Goal: Task Accomplishment & Management: Manage account settings

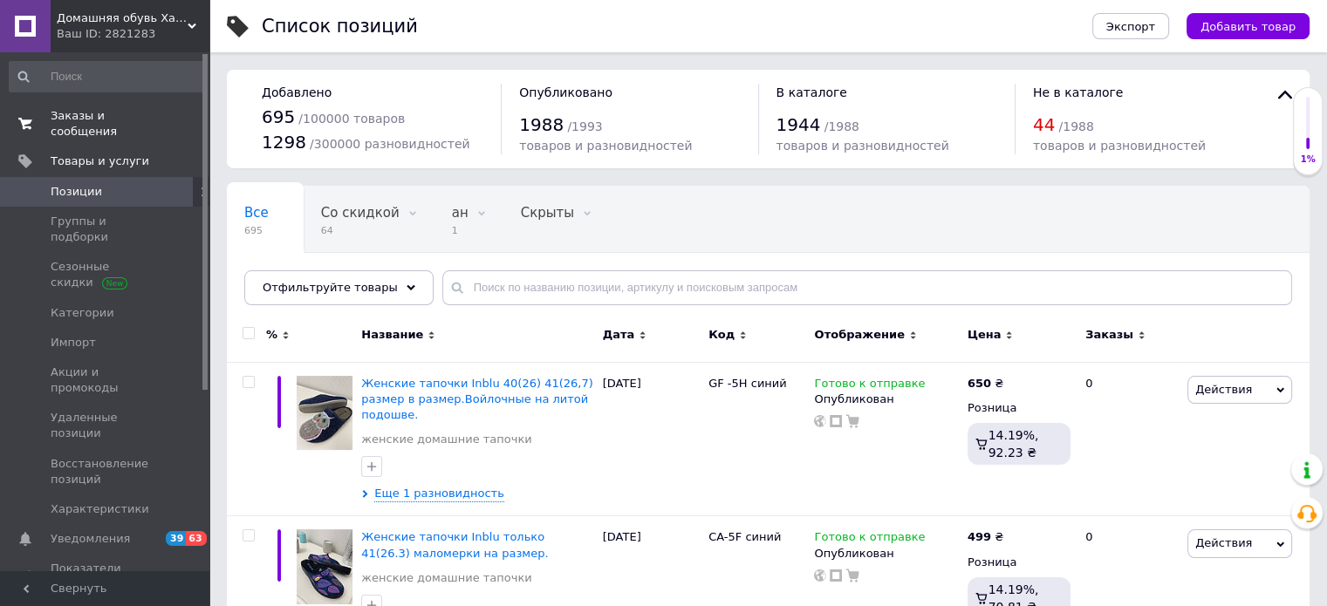
click at [106, 113] on span "Заказы и сообщения" at bounding box center [106, 123] width 111 height 31
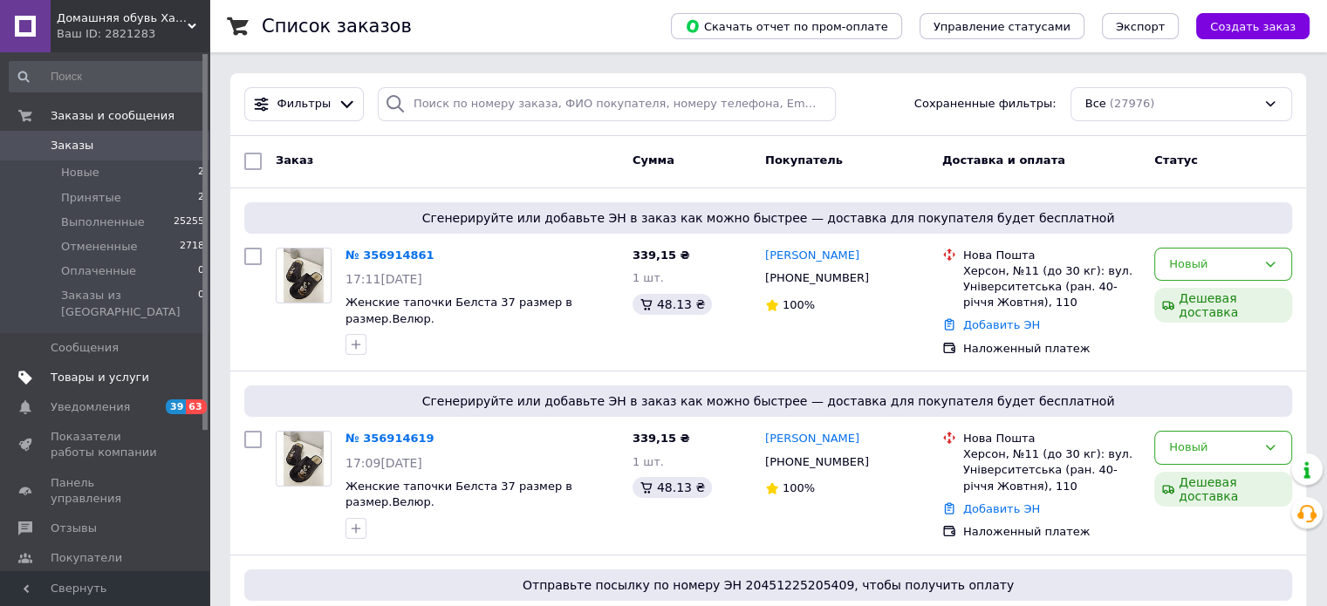
click at [67, 370] on span "Товары и услуги" at bounding box center [100, 378] width 99 height 16
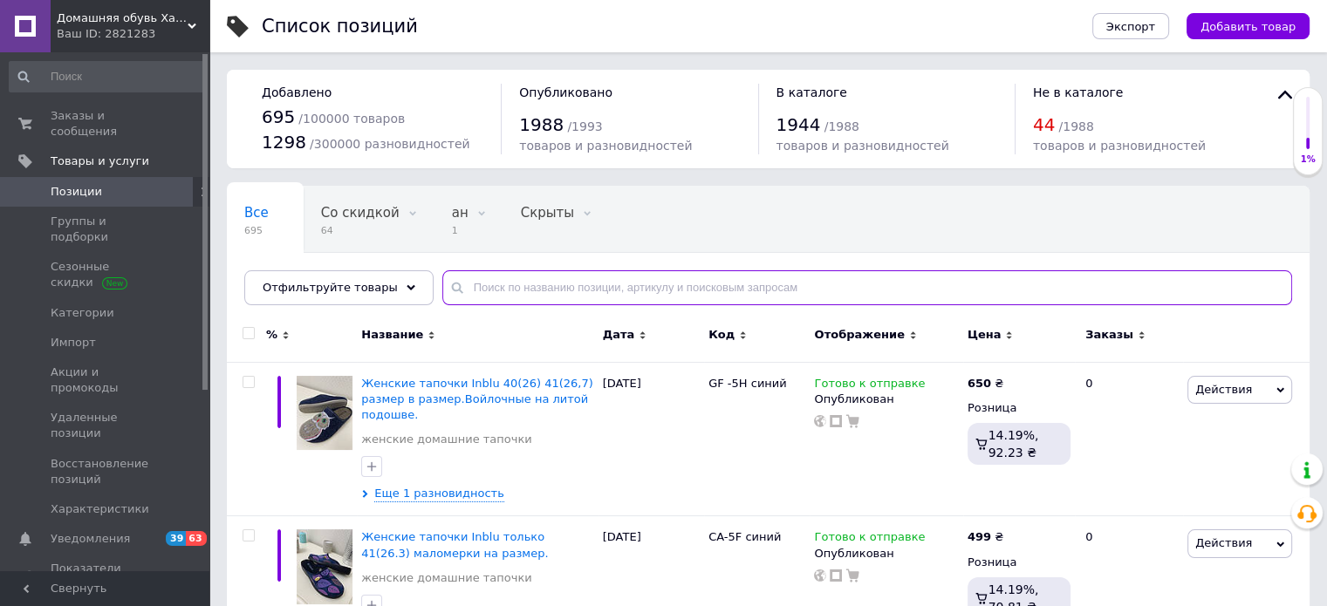
click at [454, 285] on input "text" at bounding box center [867, 287] width 850 height 35
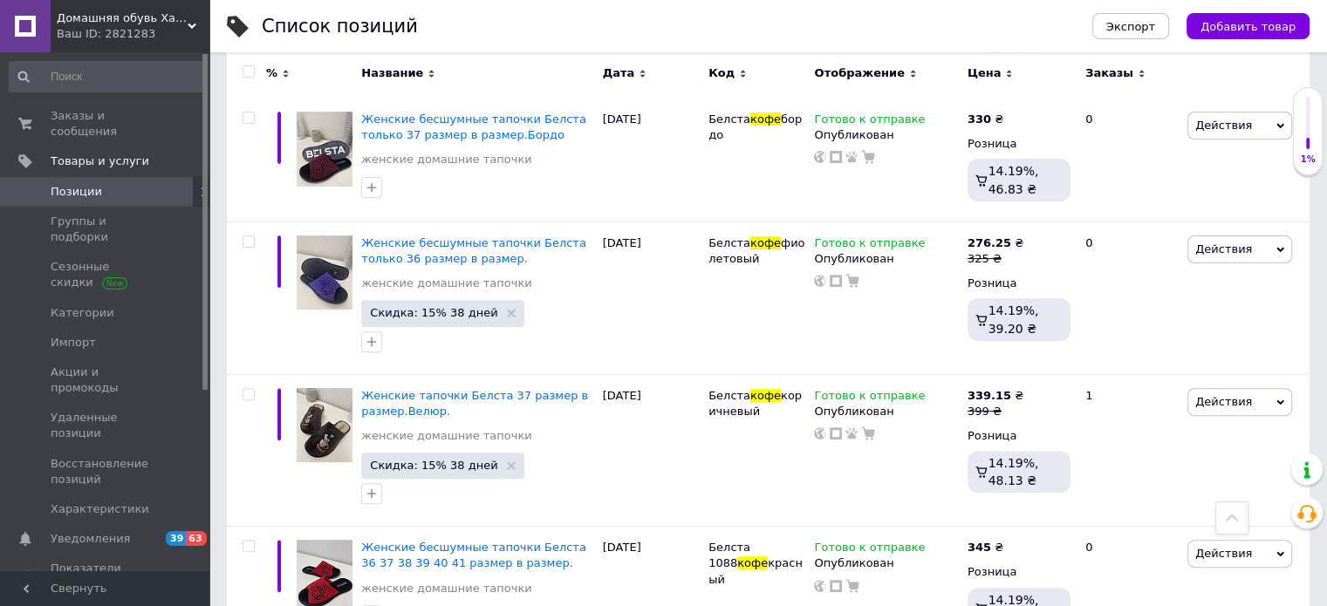
scroll to position [613, 0]
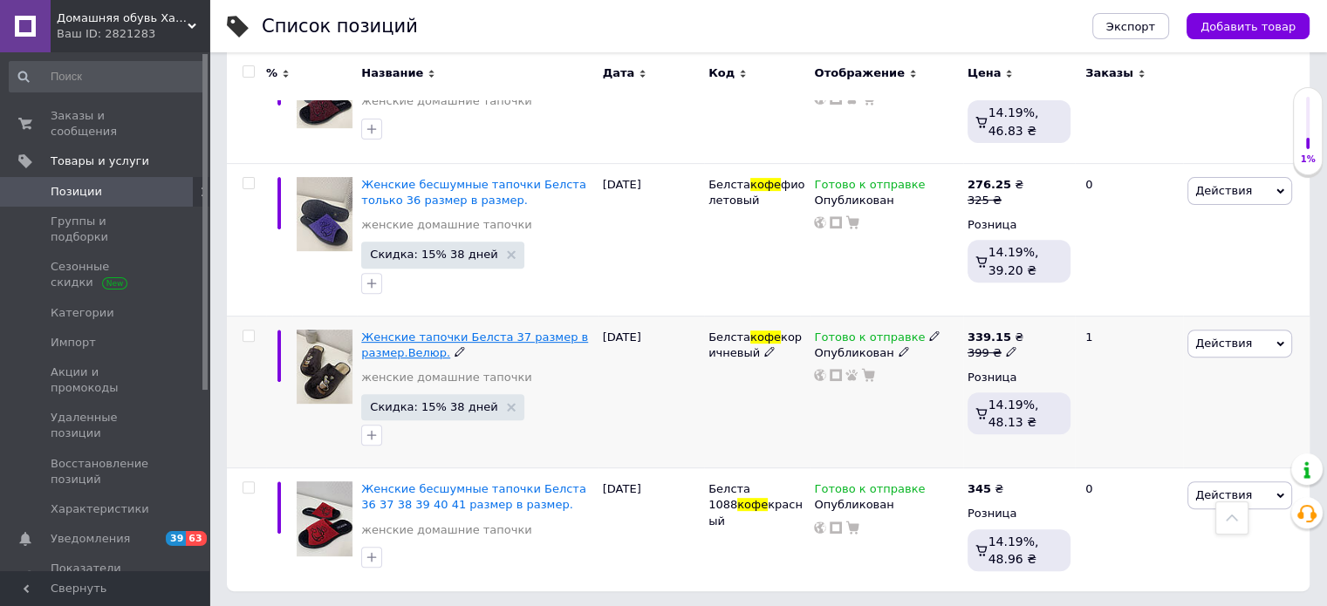
type input "кофе"
click at [448, 332] on span "Женские тапочки Белста 37 размер в размер.Велюр." at bounding box center [474, 345] width 227 height 29
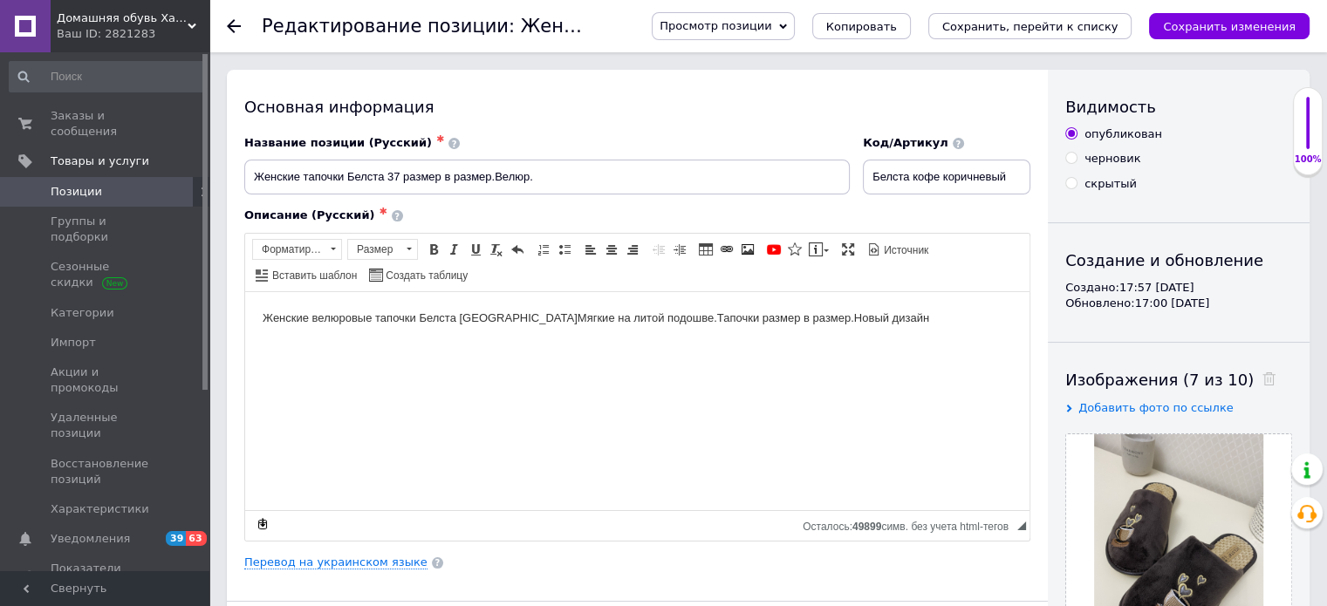
scroll to position [2123, 0]
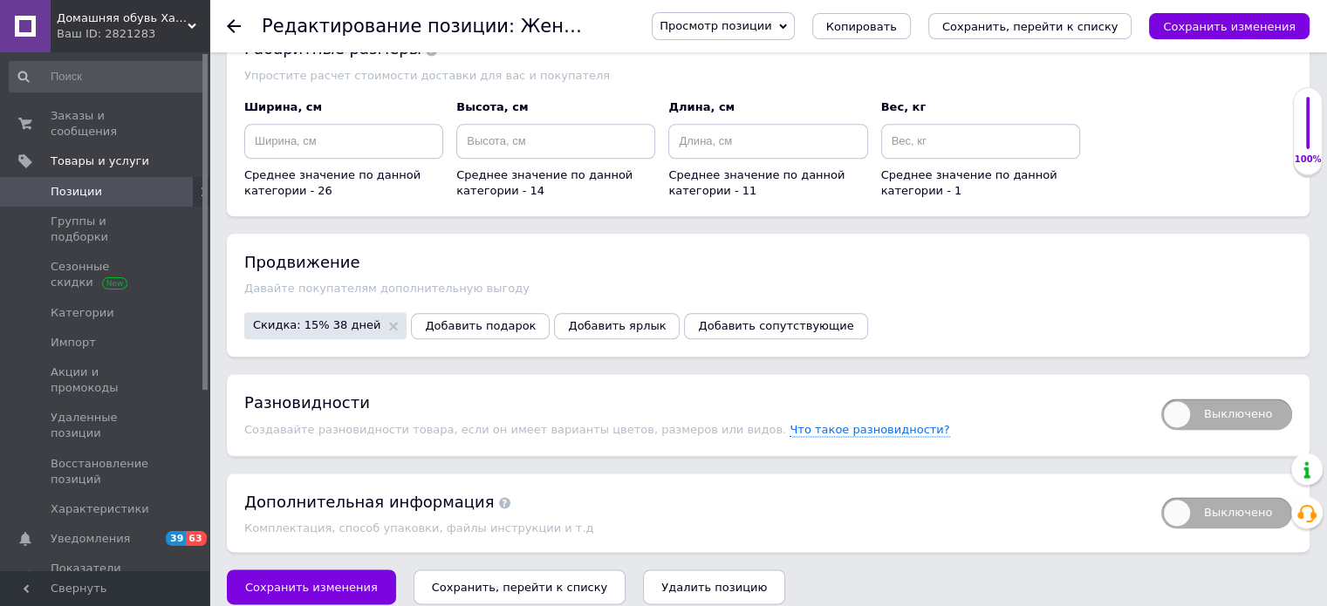
click at [661, 581] on span "Удалить позицию" at bounding box center [714, 587] width 106 height 13
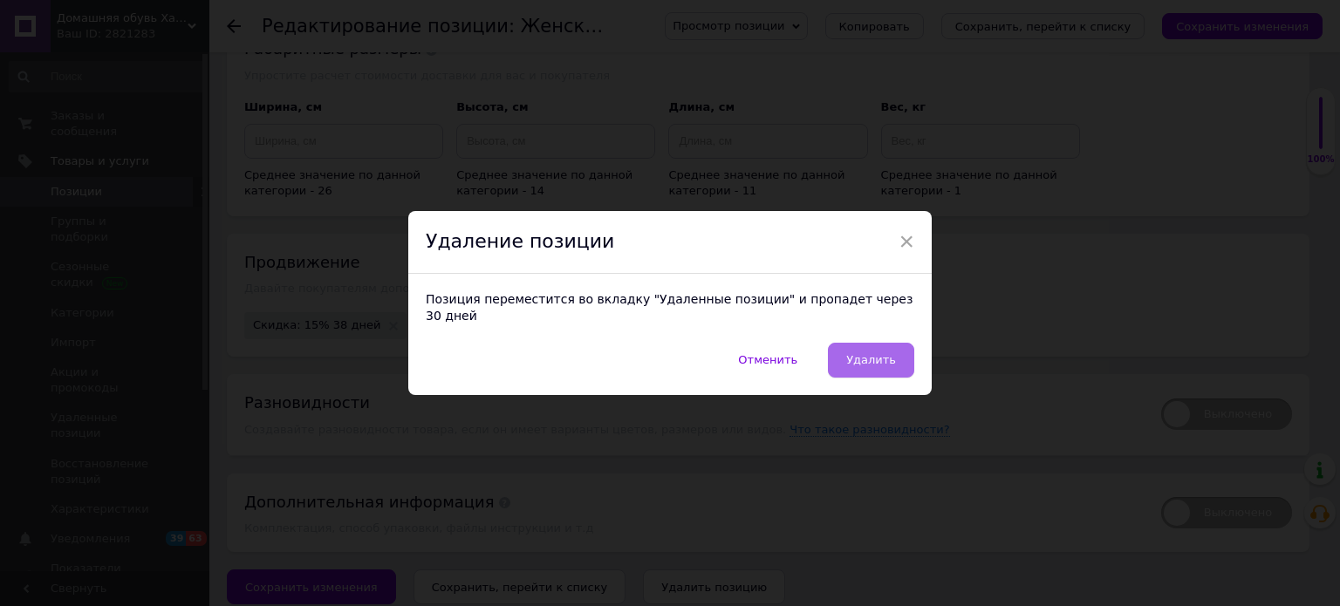
click at [869, 359] on button "Удалить" at bounding box center [871, 360] width 86 height 35
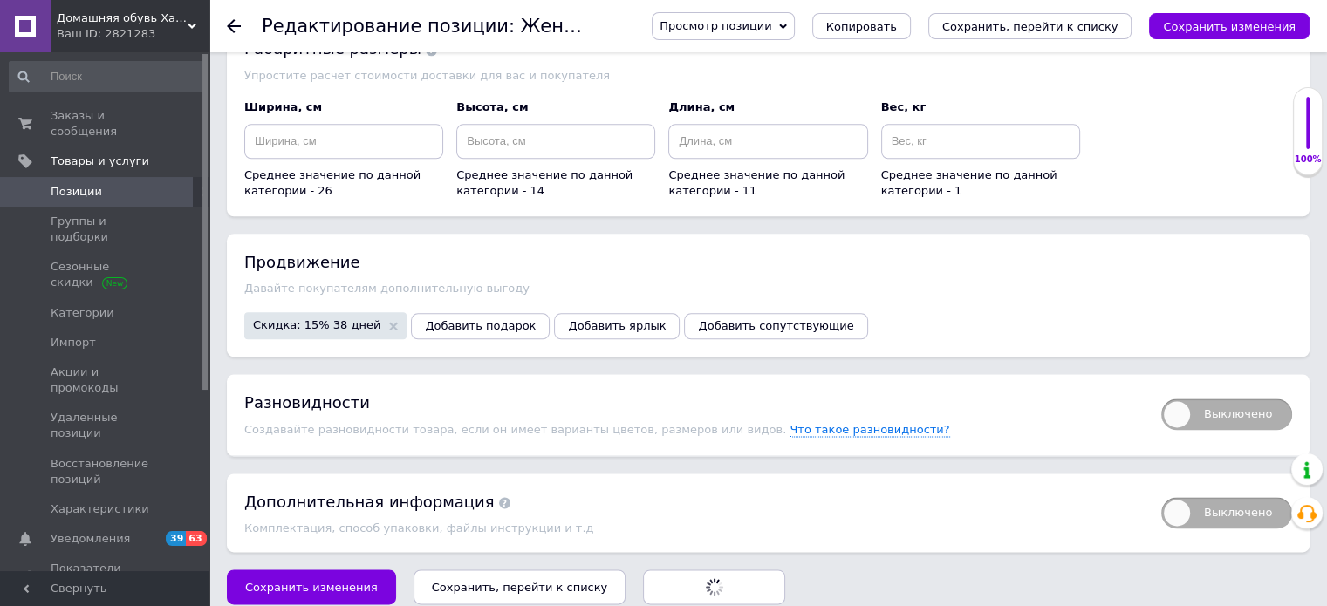
radio input "false"
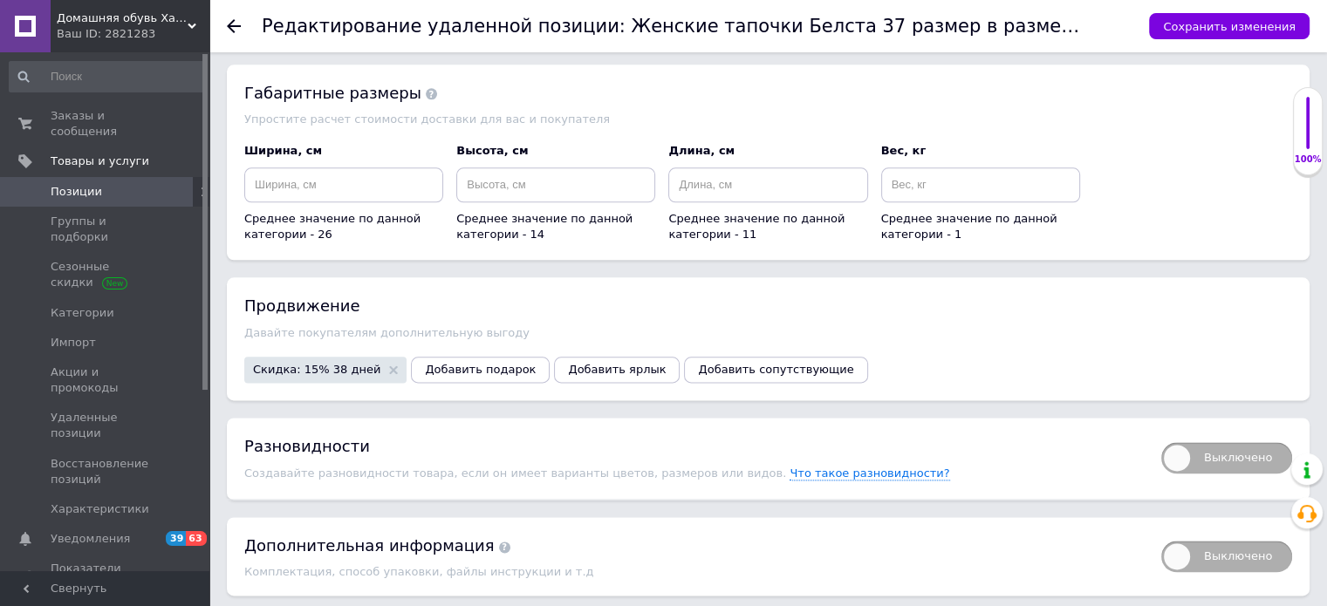
scroll to position [2167, 0]
